Goal: Navigation & Orientation: Find specific page/section

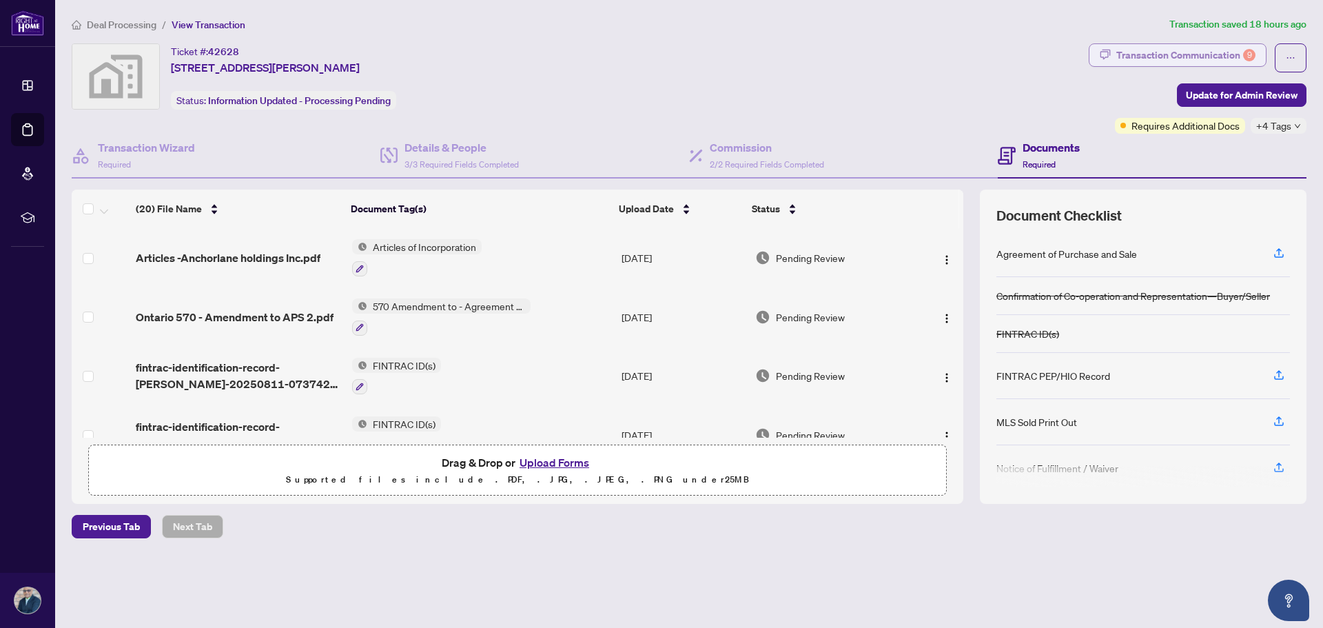
click at [1197, 54] on div "Transaction Communication 9" at bounding box center [1185, 55] width 139 height 22
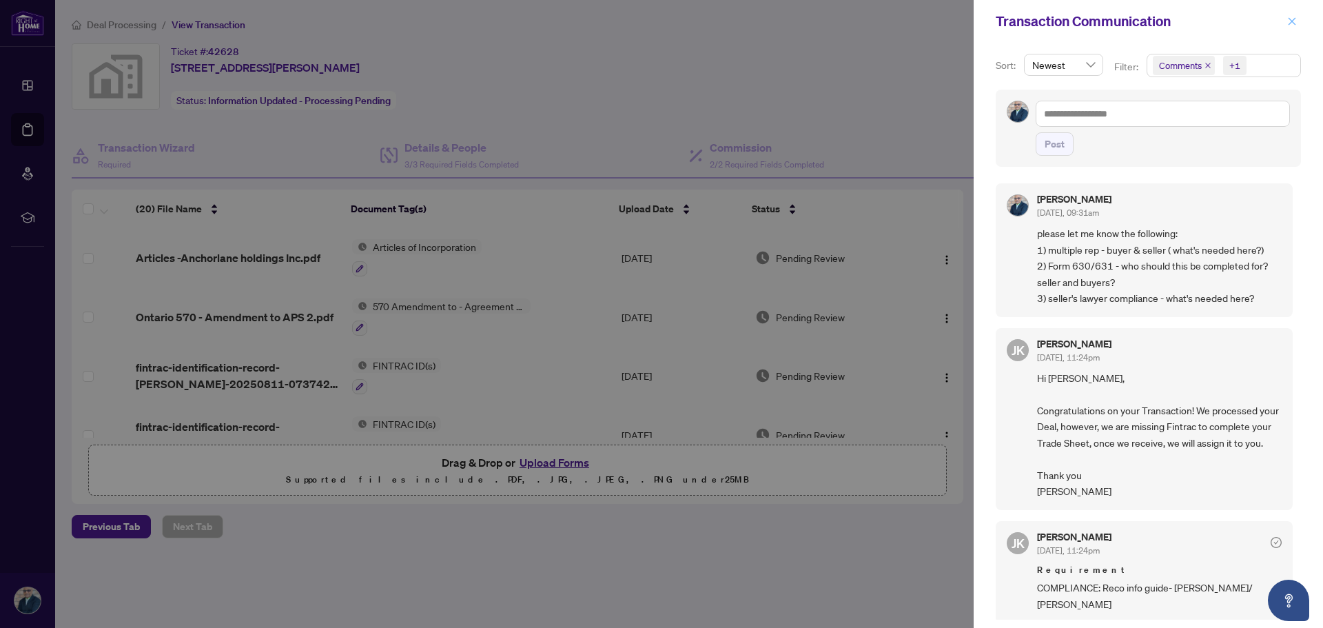
click at [1295, 25] on icon "close" at bounding box center [1292, 22] width 10 height 10
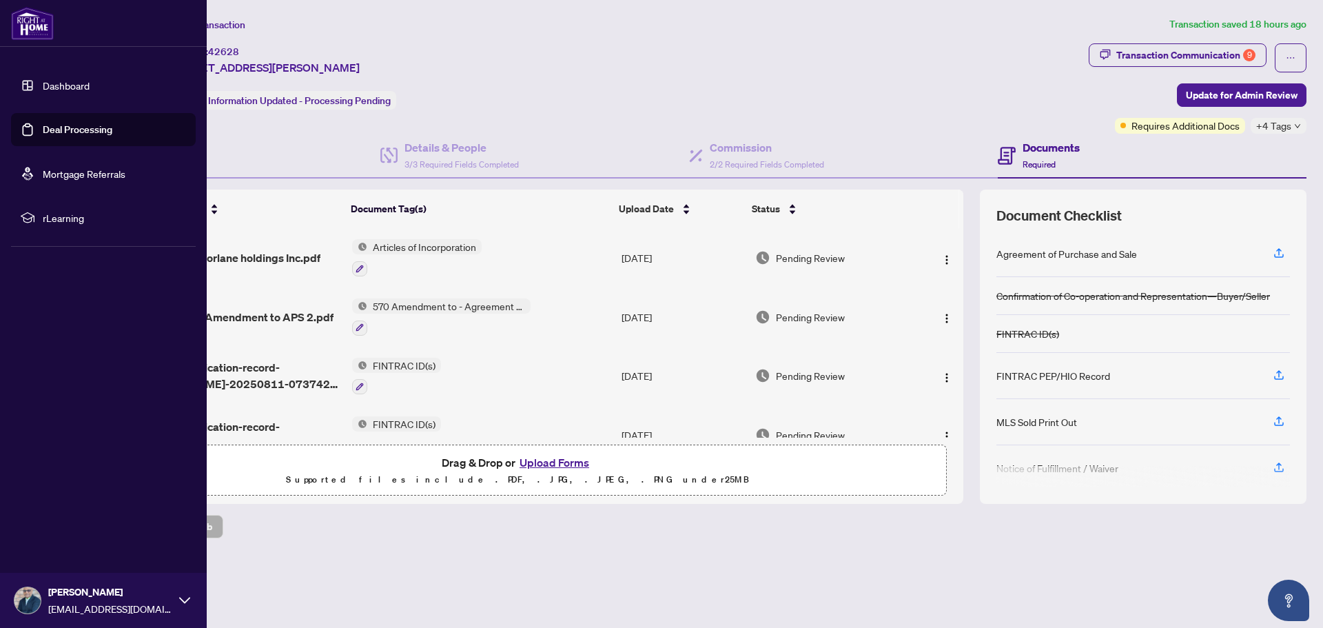
click at [37, 27] on img at bounding box center [32, 23] width 43 height 33
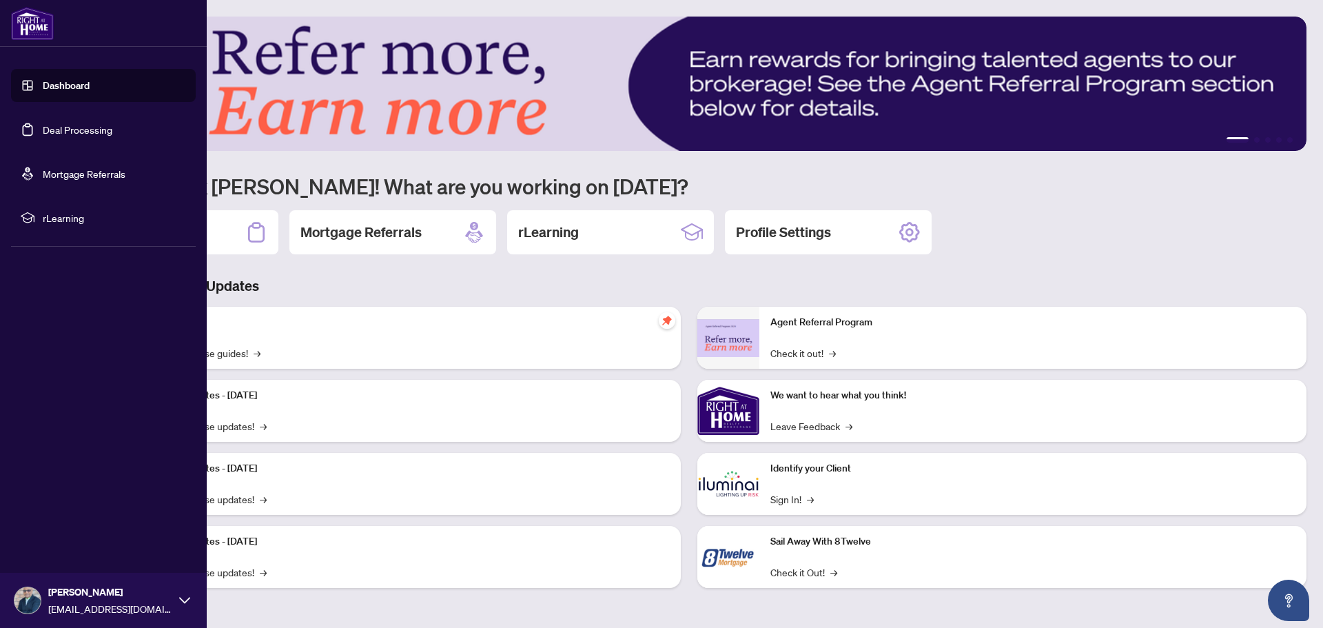
click at [71, 82] on link "Dashboard" at bounding box center [66, 85] width 47 height 12
